Goal: Task Accomplishment & Management: Use online tool/utility

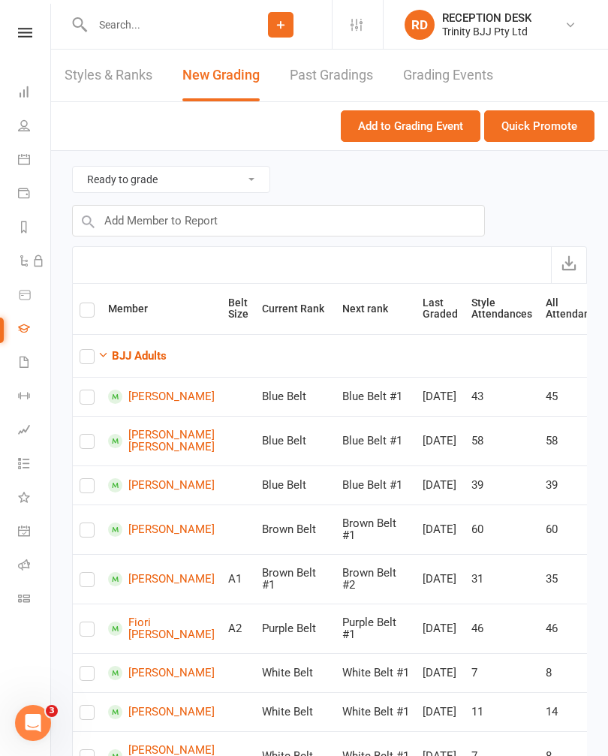
click at [552, 130] on button "Quick Promote" at bounding box center [539, 126] width 110 height 32
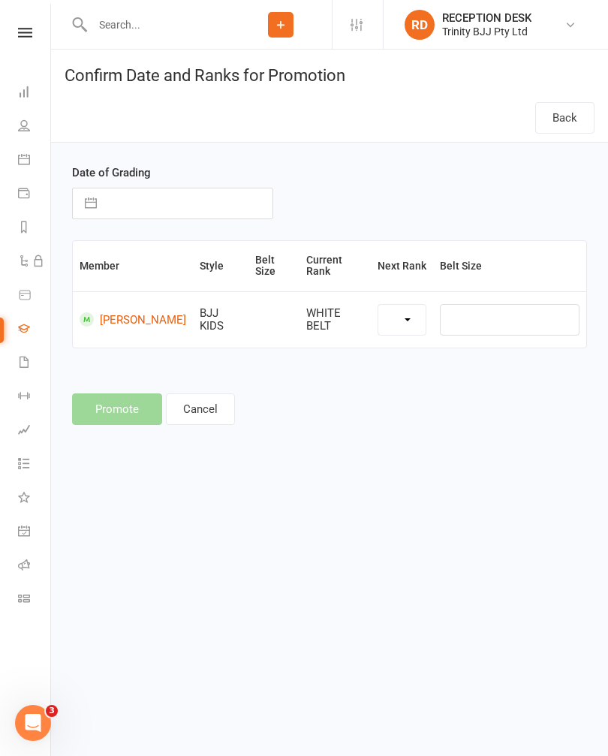
click at [128, 205] on input "text" at bounding box center [188, 204] width 168 height 30
select select "7"
select select "2025"
select select "8"
select select "2025"
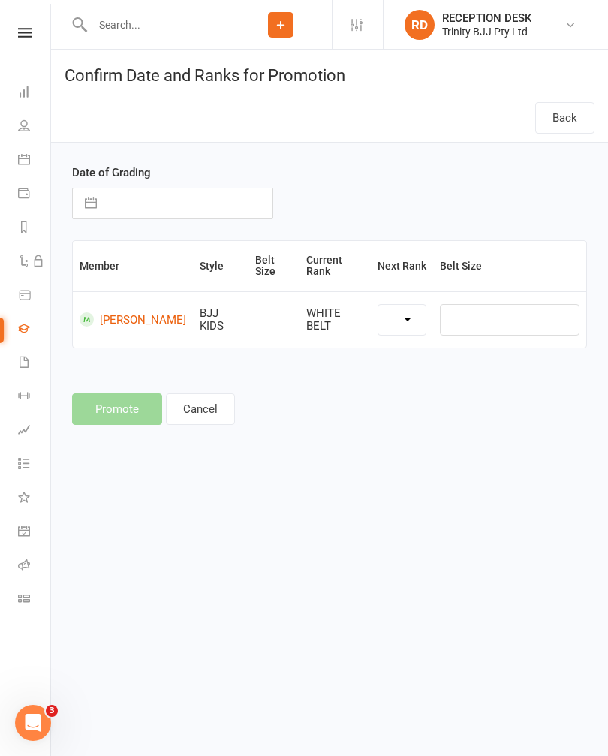
select select "9"
select select "2025"
select select "39734"
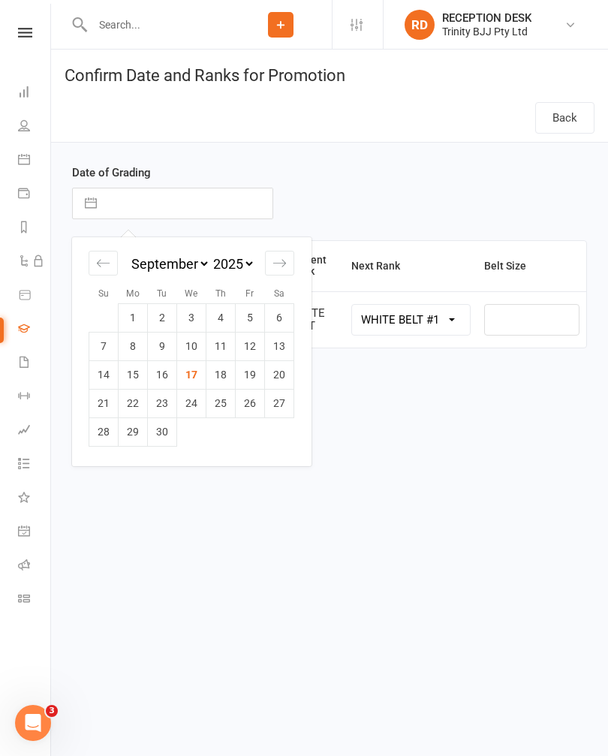
click at [192, 377] on td "17" at bounding box center [191, 375] width 29 height 29
type input "[DATE]"
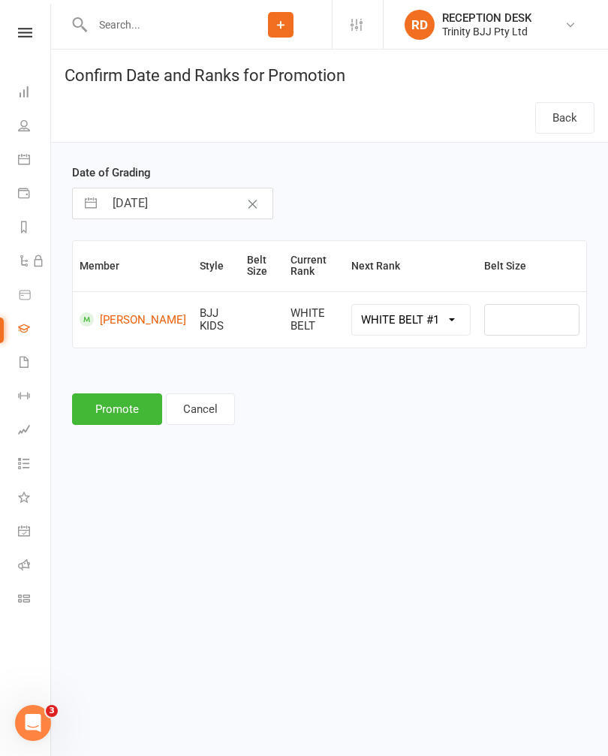
click at [104, 413] on button "Promote" at bounding box center [117, 410] width 90 height 32
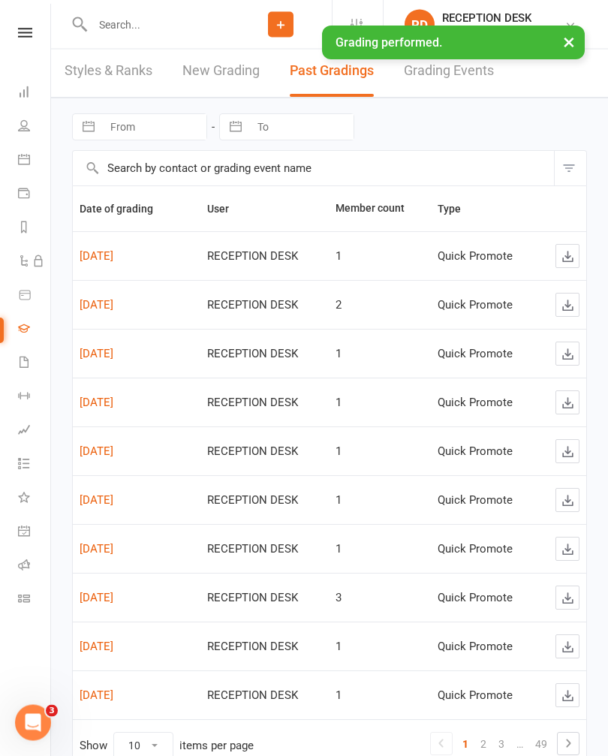
scroll to position [2, 0]
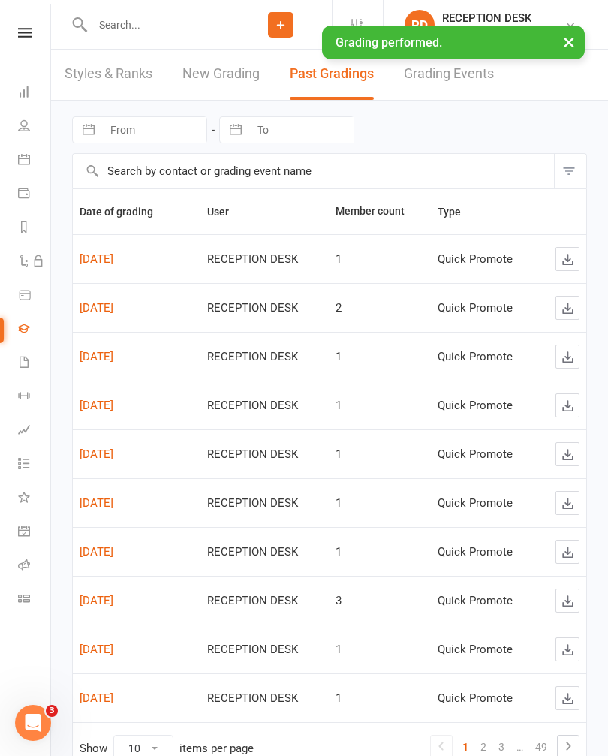
click at [205, 86] on link "New Grading" at bounding box center [221, 74] width 77 height 52
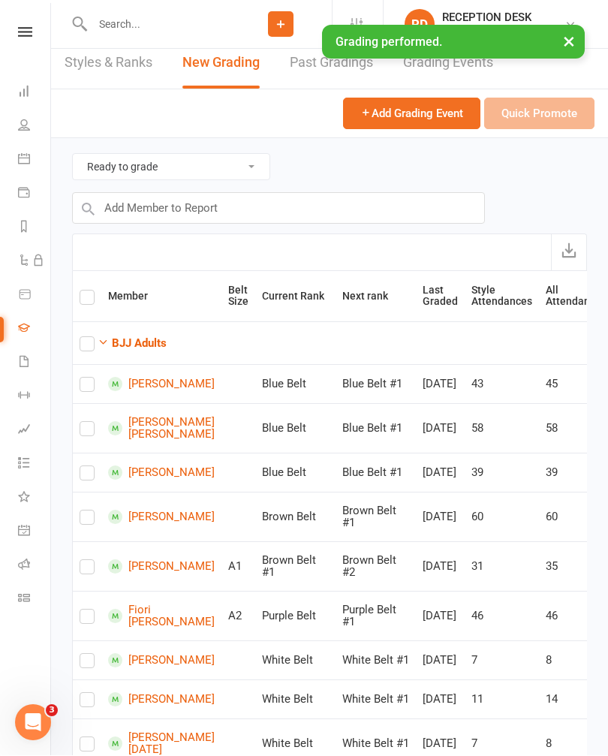
click at [123, 335] on button "BJJ Adults" at bounding box center [132, 344] width 69 height 18
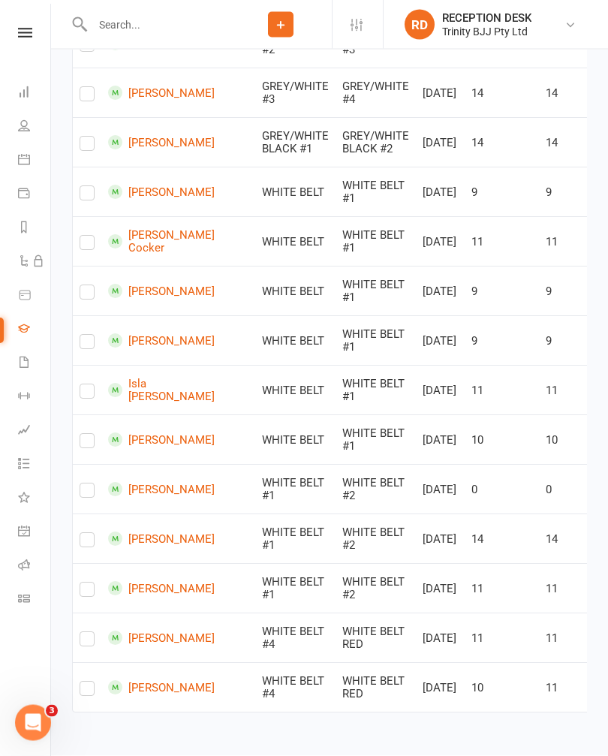
scroll to position [692, 0]
click at [72, 710] on table "Member Belt Size Current Rank Next rank Last Graded Style Attendances All Atten…" at bounding box center [343, 217] width 542 height 992
click at [89, 693] on label at bounding box center [87, 693] width 15 height 0
click at [89, 683] on input "checkbox" at bounding box center [87, 683] width 15 height 0
checkbox input "true"
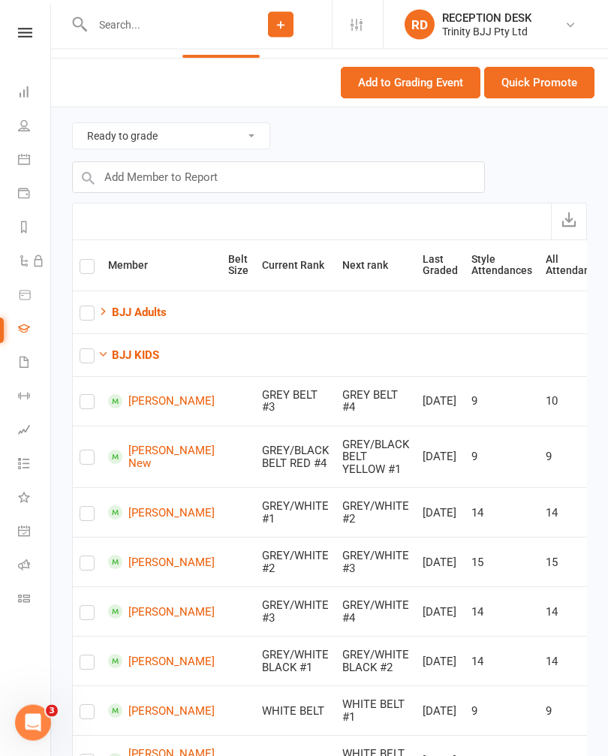
scroll to position [0, 0]
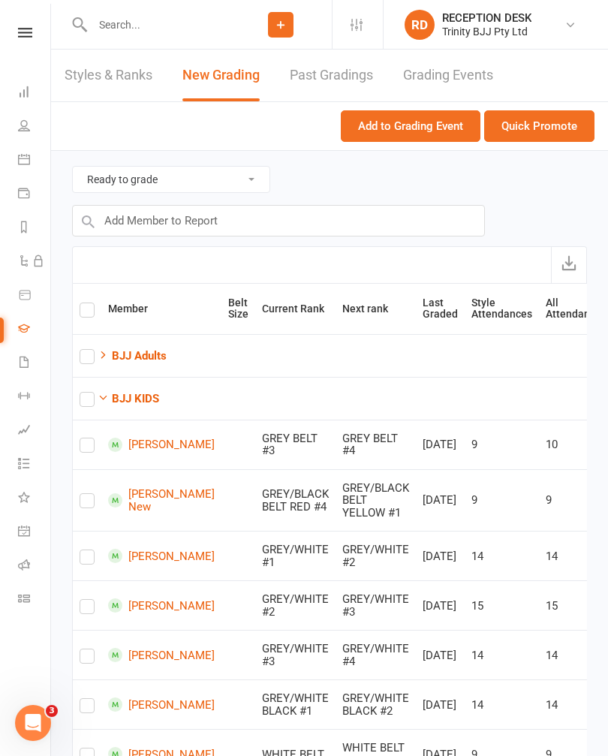
click at [566, 120] on button "Quick Promote" at bounding box center [539, 126] width 110 height 32
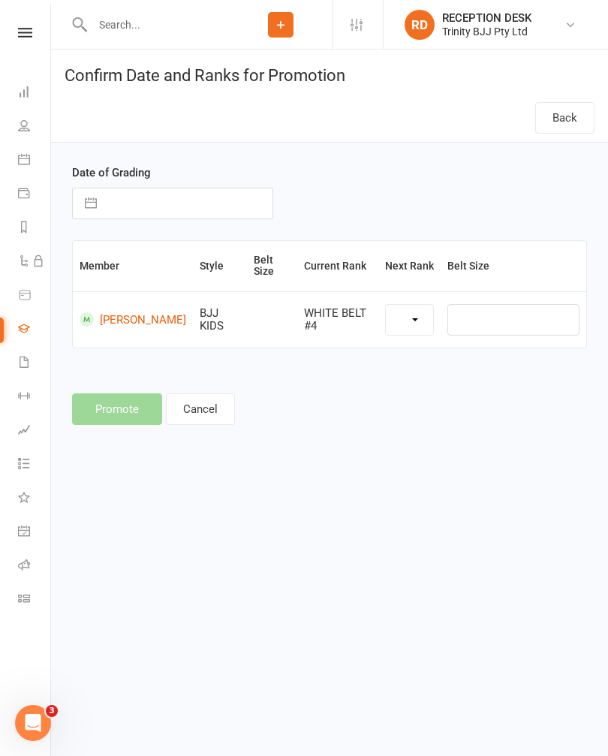
select select "39738"
